Goal: Find specific page/section: Find specific page/section

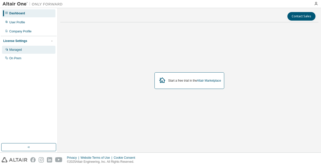
click at [21, 50] on div "Managed" at bounding box center [15, 50] width 13 height 4
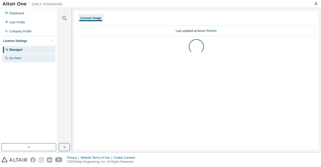
click at [23, 57] on div "On Prem" at bounding box center [28, 58] width 53 height 8
